Goal: Transaction & Acquisition: Purchase product/service

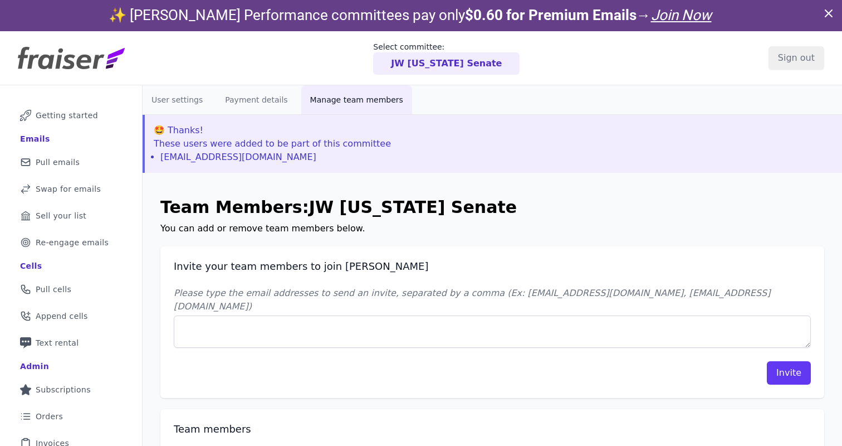
click at [450, 64] on p "JW Kentucky Senate" at bounding box center [446, 63] width 111 height 13
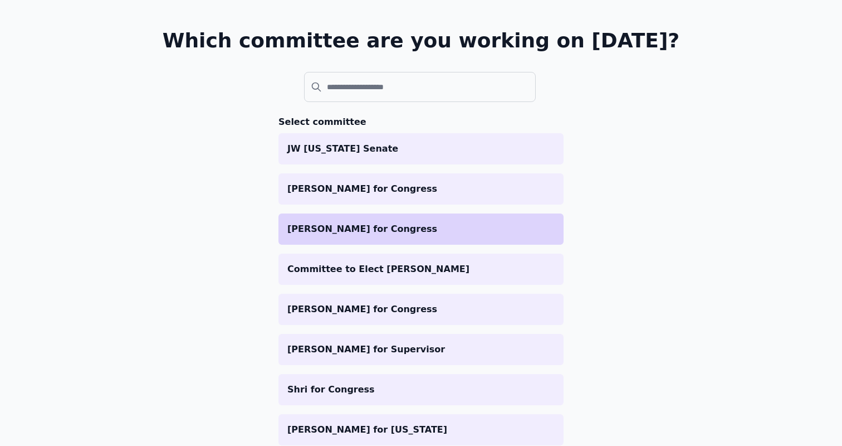
scroll to position [116, 0]
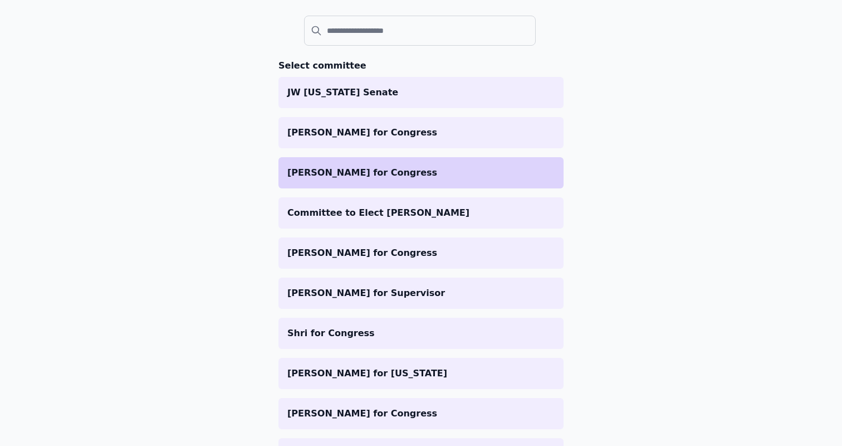
click at [366, 171] on p "[PERSON_NAME] for Congress" at bounding box center [420, 172] width 267 height 13
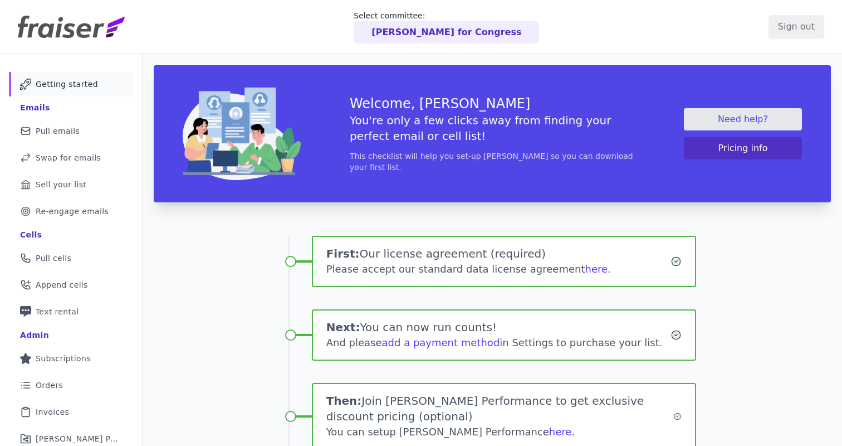
scroll to position [122, 0]
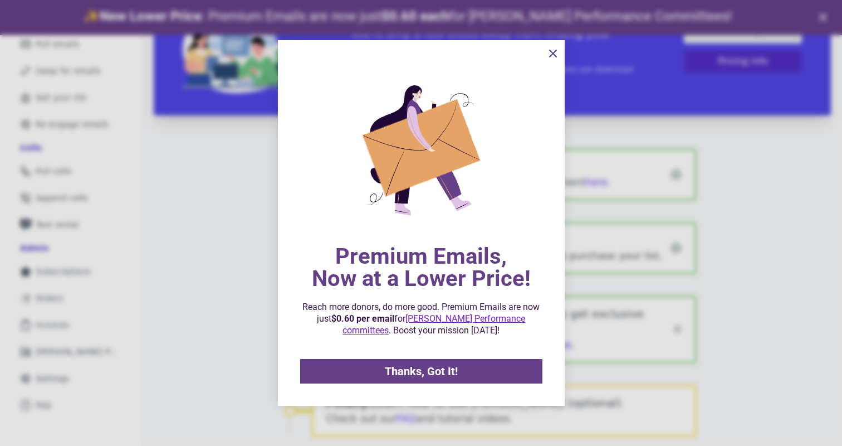
click at [431, 379] on link "Thanks, Got It!" at bounding box center [421, 371] width 242 height 25
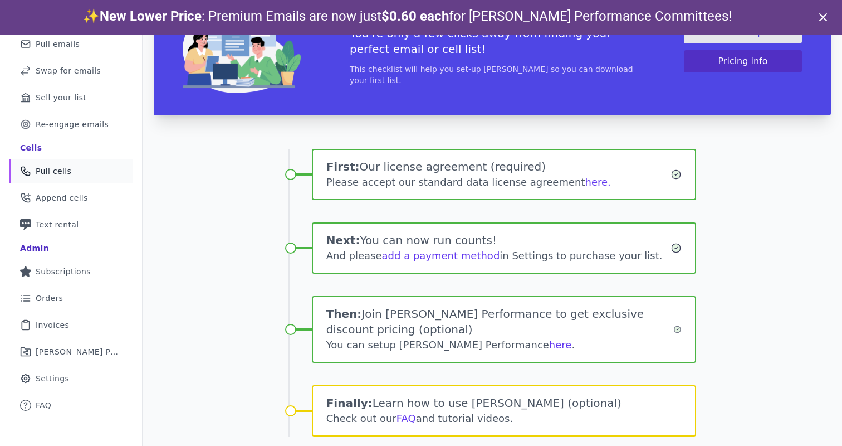
click at [45, 170] on span "Pull cells" at bounding box center [54, 170] width 36 height 11
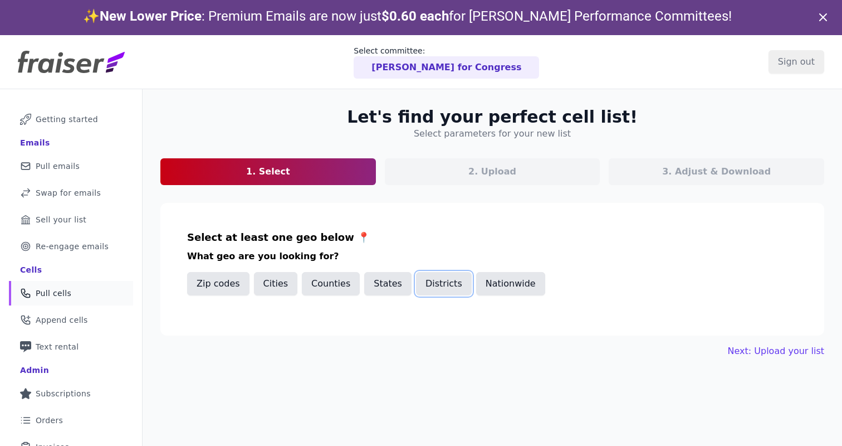
click at [432, 280] on button "Districts" at bounding box center [444, 283] width 56 height 23
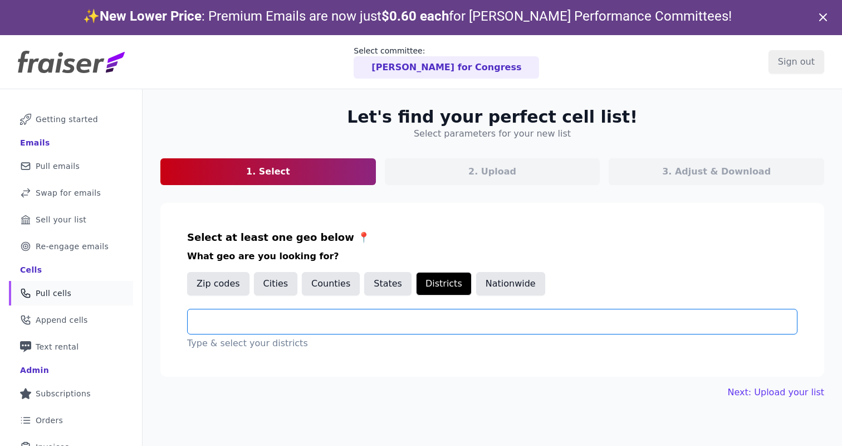
click at [277, 326] on input "text" at bounding box center [497, 321] width 601 height 13
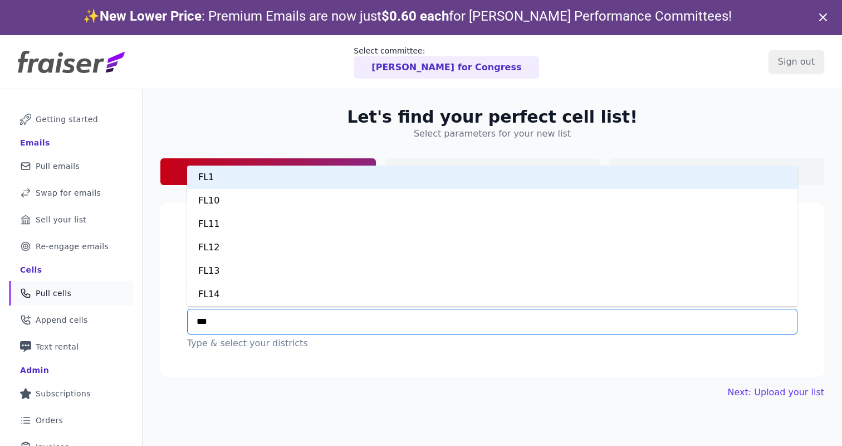
type input "****"
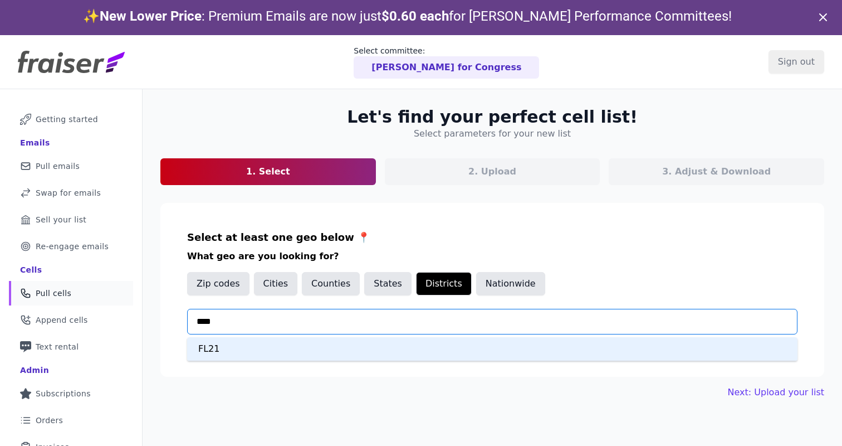
click at [242, 355] on div "FL21" at bounding box center [492, 348] width 611 height 23
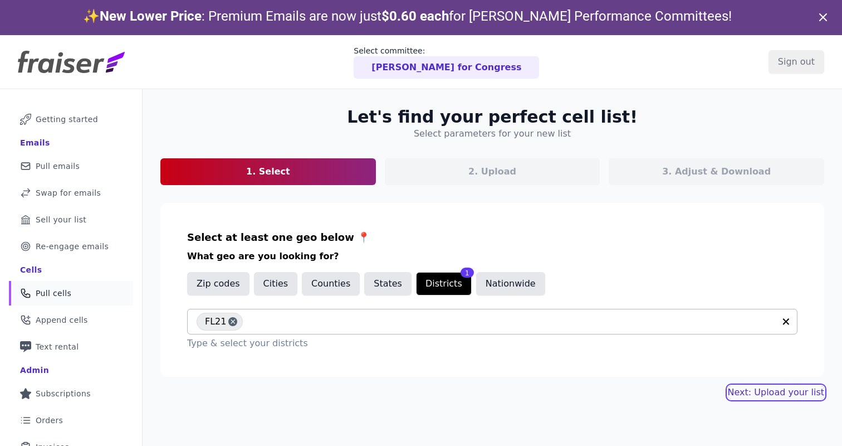
click at [787, 392] on link "Next: Upload your list" at bounding box center [776, 392] width 96 height 13
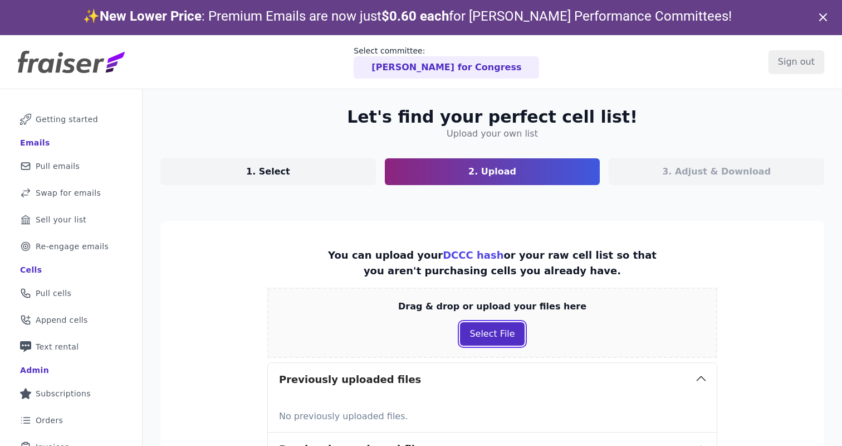
click at [509, 332] on button "Select File" at bounding box center [492, 333] width 64 height 23
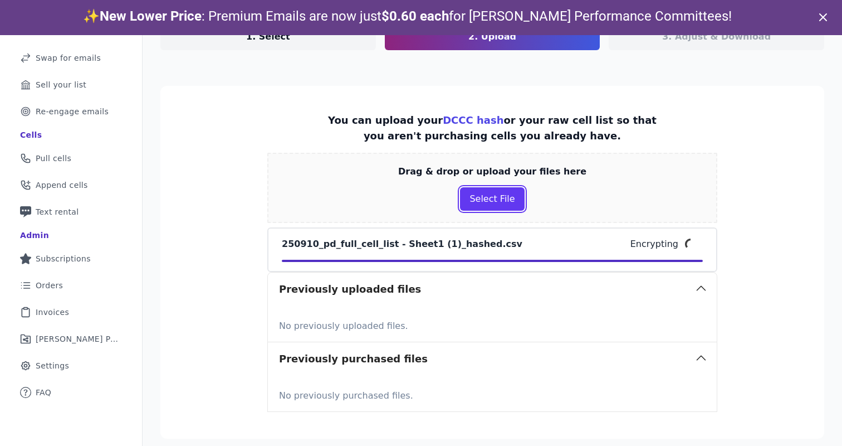
scroll to position [195, 0]
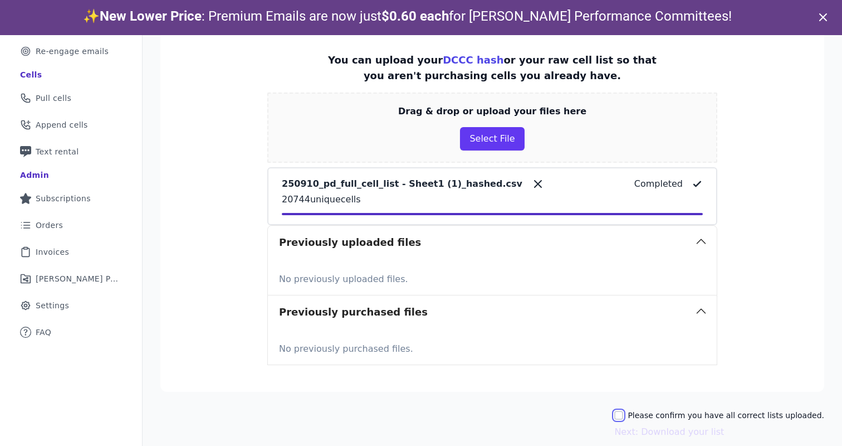
click at [623, 413] on input "Please confirm you have all correct lists uploaded." at bounding box center [619, 415] width 9 height 9
checkbox input "true"
click at [647, 432] on button "Next: Download your list" at bounding box center [670, 431] width 110 height 13
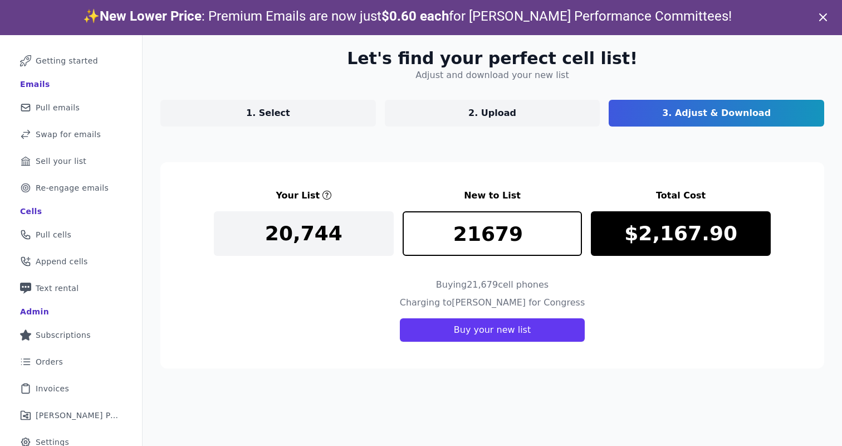
click at [307, 114] on link "1. Select" at bounding box center [268, 113] width 216 height 27
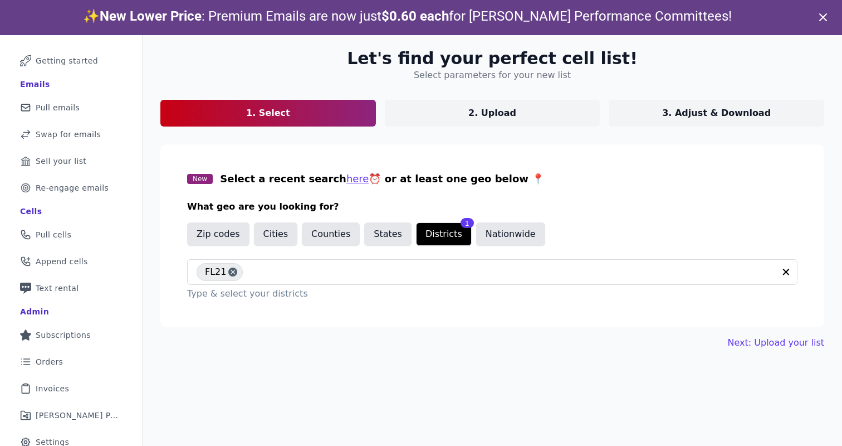
click at [452, 340] on div "Next: Upload your list" at bounding box center [492, 342] width 664 height 13
click at [774, 340] on link "Next: Upload your list" at bounding box center [776, 342] width 96 height 13
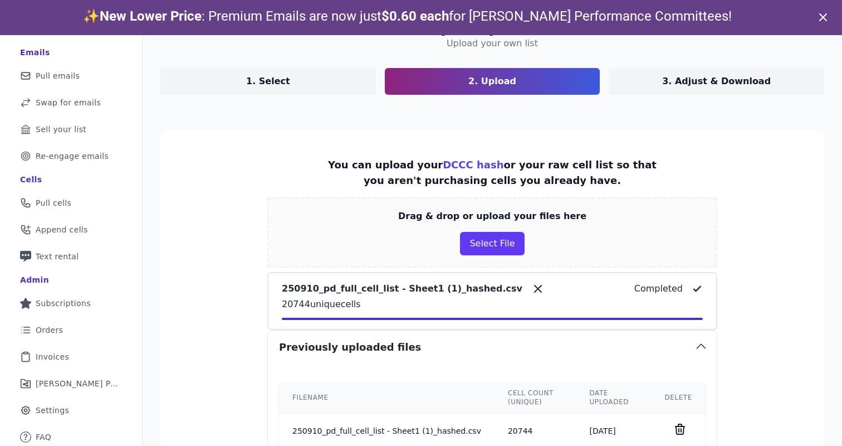
scroll to position [266, 0]
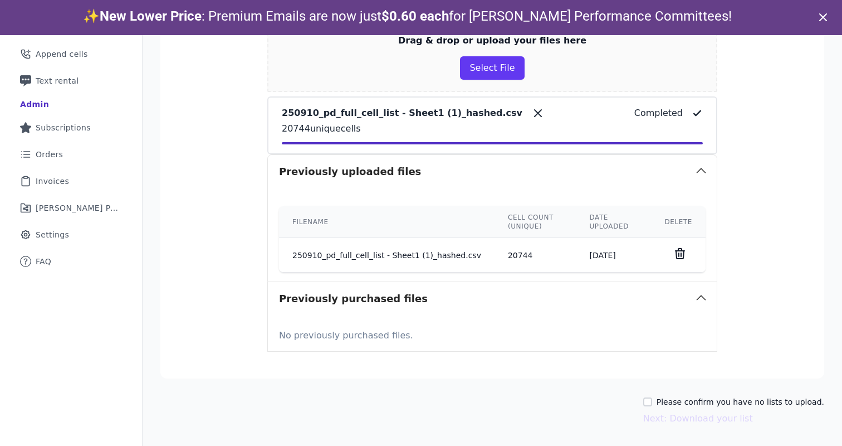
click at [659, 396] on div "Please confirm you have no lists to upload." at bounding box center [734, 401] width 181 height 11
click at [652, 401] on input "Please confirm you have no lists to upload." at bounding box center [648, 401] width 9 height 9
checkbox input "true"
click at [672, 418] on button "Next: Download your list" at bounding box center [699, 418] width 110 height 13
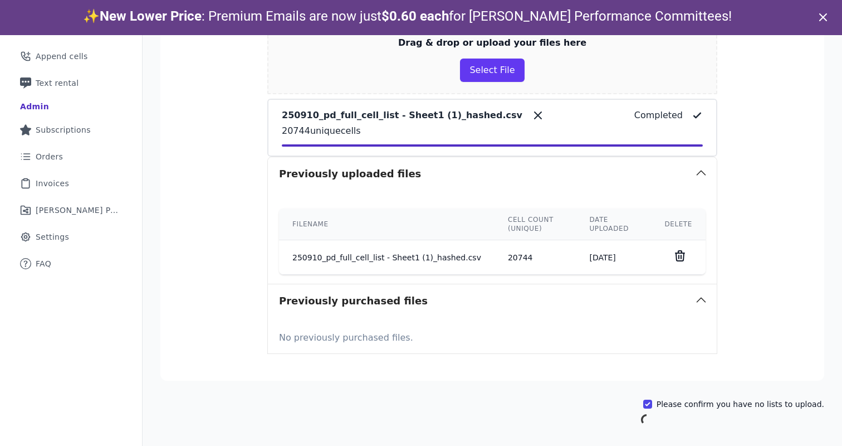
scroll to position [59, 0]
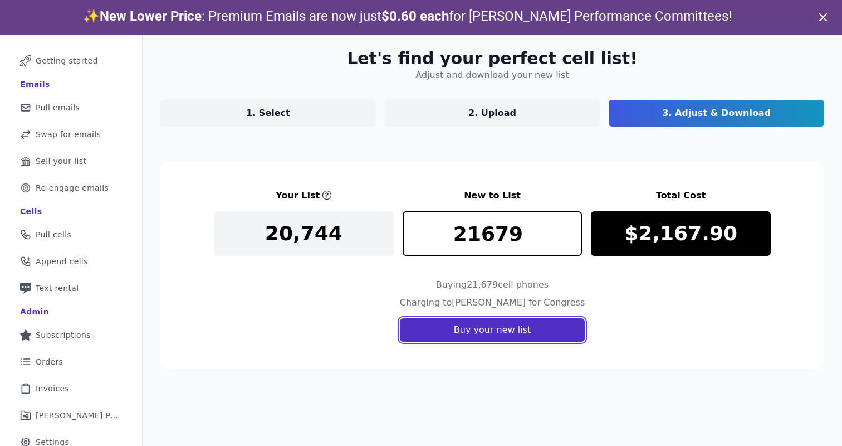
click at [471, 331] on button "Buy your new list" at bounding box center [492, 329] width 185 height 23
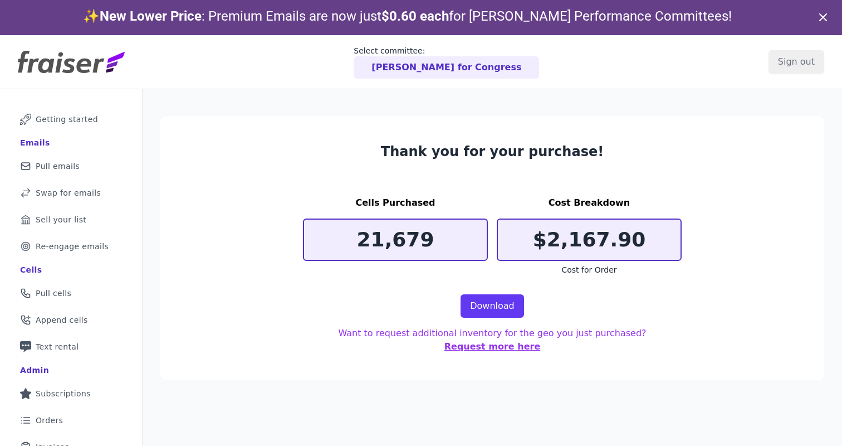
click at [568, 293] on section "Thank you for your purchase! Cells Purchased 21,679 Cost Breakdown $2,167.90 Co…" at bounding box center [492, 248] width 664 height 264
click at [477, 304] on link "Download" at bounding box center [493, 305] width 64 height 23
